Goal: Find specific page/section: Find specific page/section

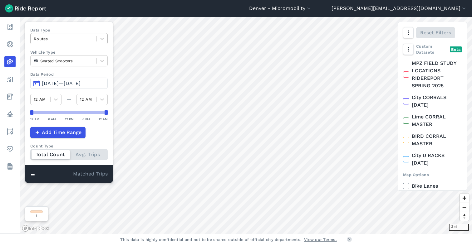
click at [89, 39] on div at bounding box center [64, 38] width 60 height 7
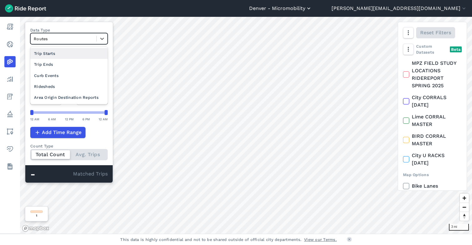
click at [312, 7] on button "Denver - Micromobility" at bounding box center [280, 8] width 63 height 7
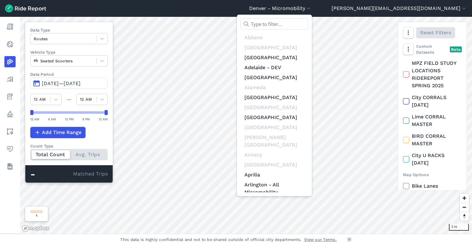
click at [345, 9] on div at bounding box center [236, 122] width 472 height 245
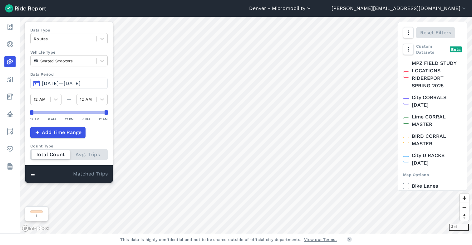
click at [312, 8] on button "Denver - Micromobility" at bounding box center [280, 8] width 63 height 7
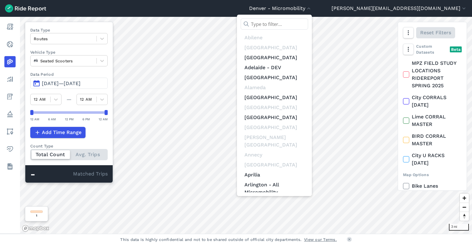
click at [308, 22] on input "text" at bounding box center [274, 23] width 67 height 11
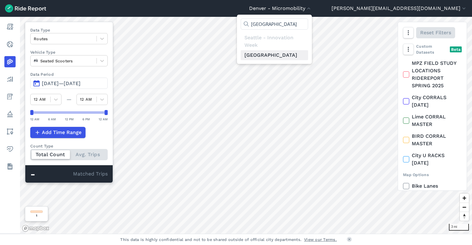
type input "[GEOGRAPHIC_DATA]"
click at [308, 56] on link "[GEOGRAPHIC_DATA]" at bounding box center [274, 55] width 67 height 10
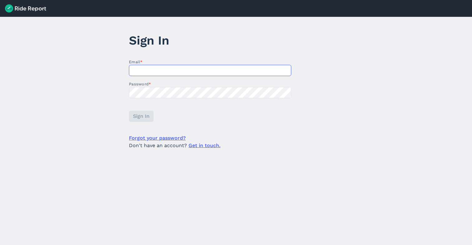
click at [145, 74] on input "Email *" at bounding box center [210, 70] width 162 height 11
click at [0, 245] on com-1password-button at bounding box center [0, 245] width 0 height 0
type input "[PERSON_NAME][EMAIL_ADDRESS][DOMAIN_NAME]"
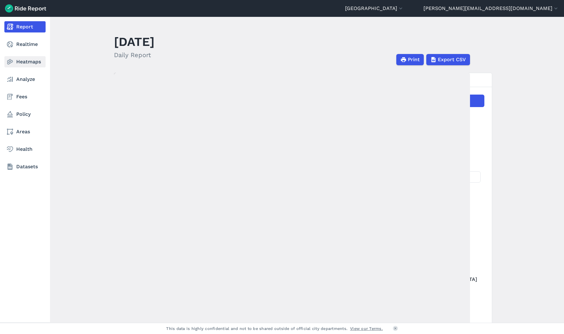
click at [21, 62] on link "Heatmaps" at bounding box center [24, 61] width 41 height 11
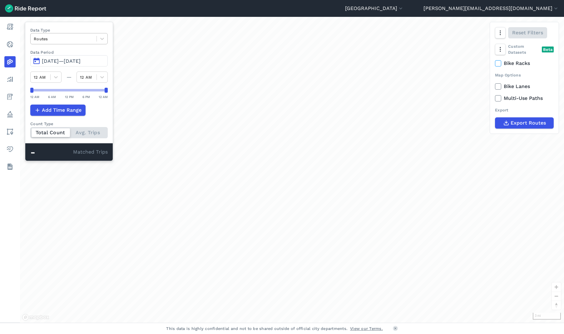
click at [63, 41] on div at bounding box center [64, 38] width 60 height 7
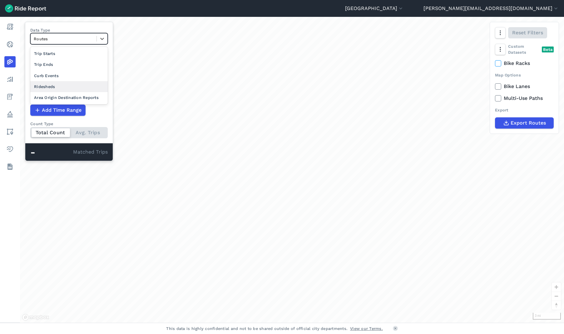
click at [48, 87] on div "Ridesheds" at bounding box center [68, 86] width 77 height 11
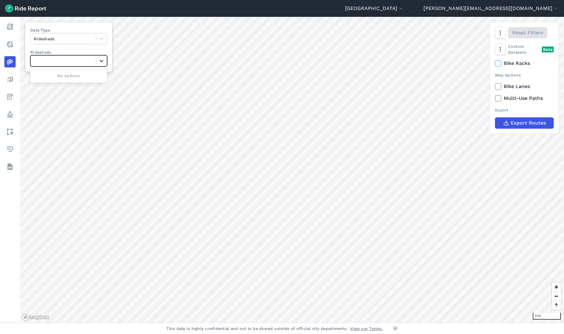
click at [101, 62] on icon at bounding box center [101, 61] width 6 height 6
click at [80, 40] on div at bounding box center [63, 38] width 59 height 7
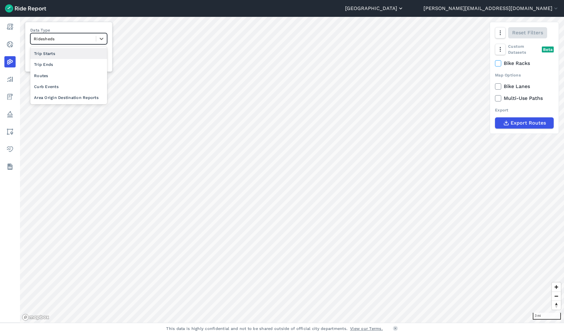
click at [404, 7] on button "[GEOGRAPHIC_DATA]" at bounding box center [374, 8] width 59 height 7
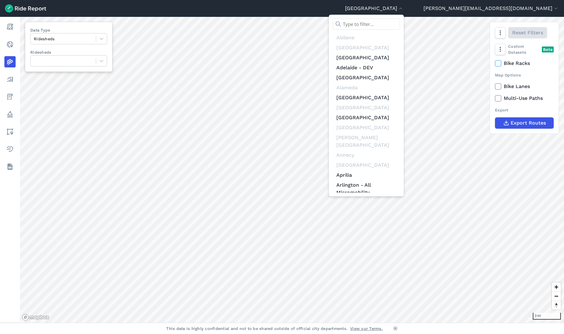
click at [400, 21] on input "text" at bounding box center [366, 23] width 67 height 11
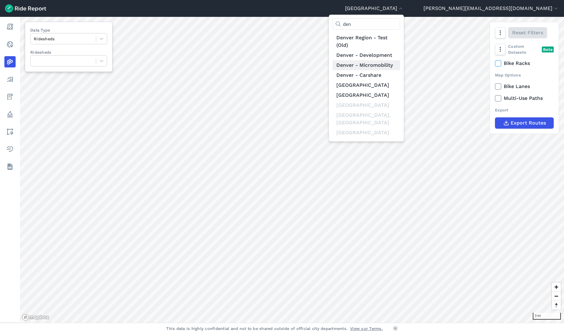
type input "den"
click at [400, 65] on link "Denver - Micromobility" at bounding box center [366, 65] width 67 height 10
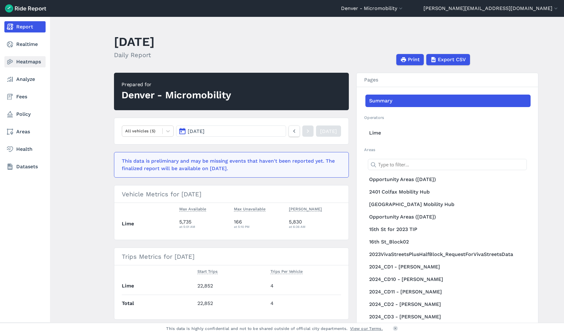
click at [25, 63] on link "Heatmaps" at bounding box center [24, 61] width 41 height 11
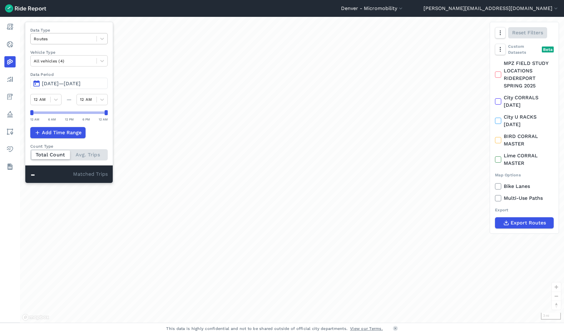
click at [68, 41] on div at bounding box center [64, 38] width 60 height 7
click at [45, 85] on div "Ridesheds" at bounding box center [68, 86] width 77 height 11
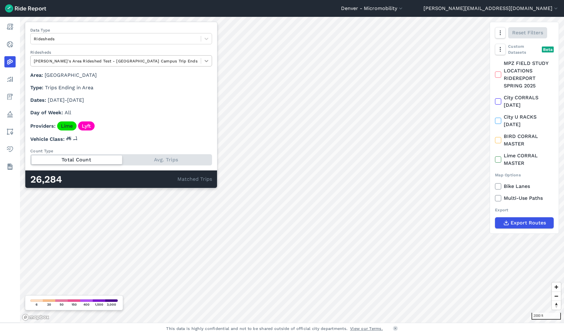
click at [203, 61] on icon at bounding box center [206, 61] width 6 height 6
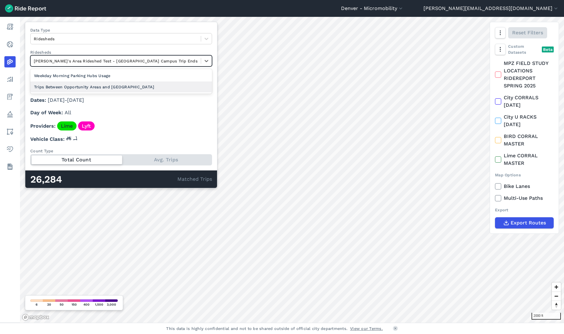
click at [117, 86] on div "Trips Between Opportunity Areas and [GEOGRAPHIC_DATA]" at bounding box center [121, 87] width 182 height 11
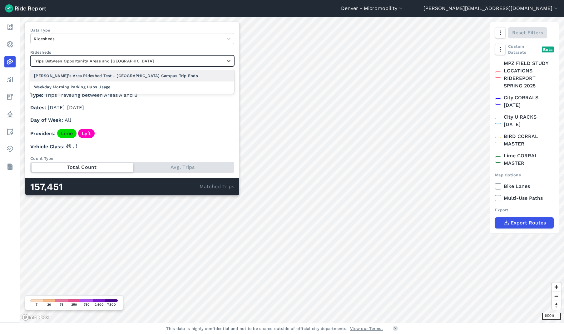
click at [131, 60] on div at bounding box center [127, 60] width 186 height 7
